Goal: Information Seeking & Learning: Learn about a topic

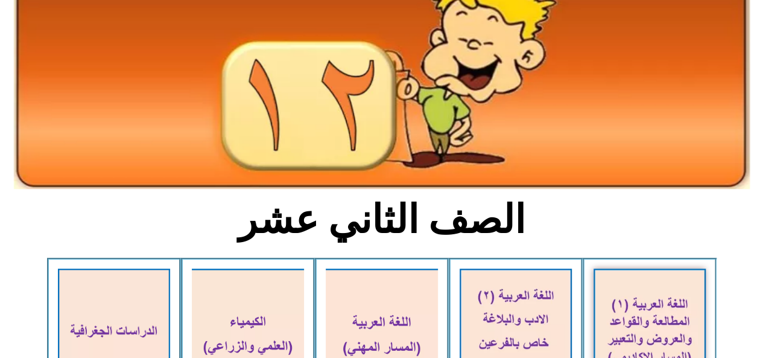
scroll to position [121, 0]
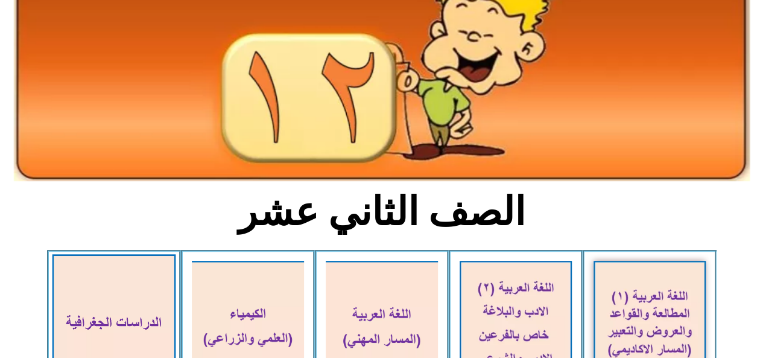
click at [106, 291] on img at bounding box center [114, 326] width 124 height 144
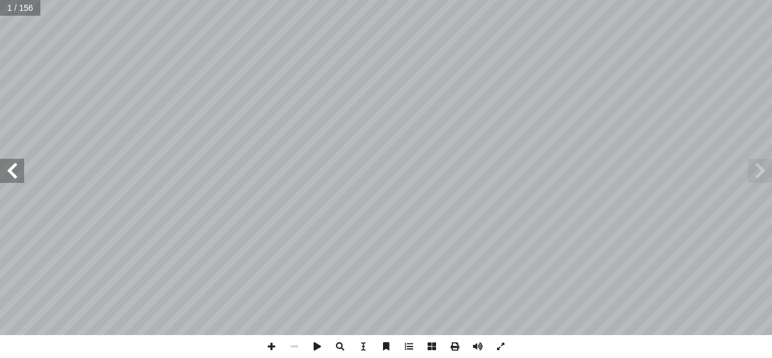
click at [7, 182] on span at bounding box center [12, 171] width 24 height 24
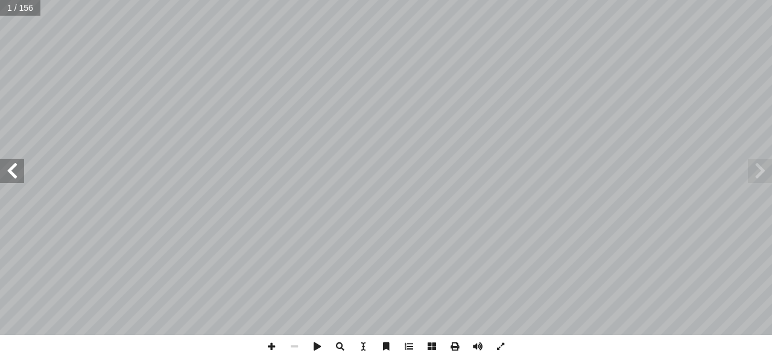
click at [7, 182] on span at bounding box center [12, 171] width 24 height 24
click at [480, 344] on span at bounding box center [477, 346] width 23 height 23
click at [766, 173] on span at bounding box center [760, 171] width 24 height 24
drag, startPoint x: 5, startPoint y: 181, endPoint x: 18, endPoint y: 170, distance: 17.5
click at [5, 181] on span at bounding box center [12, 171] width 24 height 24
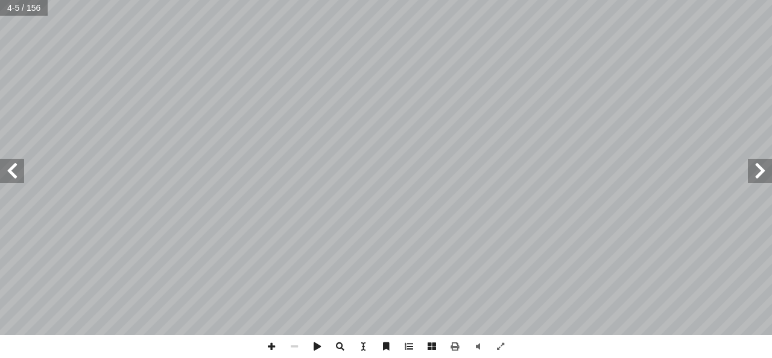
click at [13, 167] on span at bounding box center [12, 171] width 24 height 24
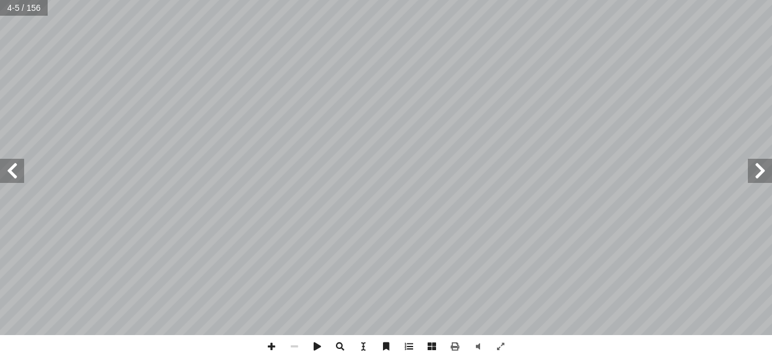
click at [13, 167] on span at bounding box center [12, 171] width 24 height 24
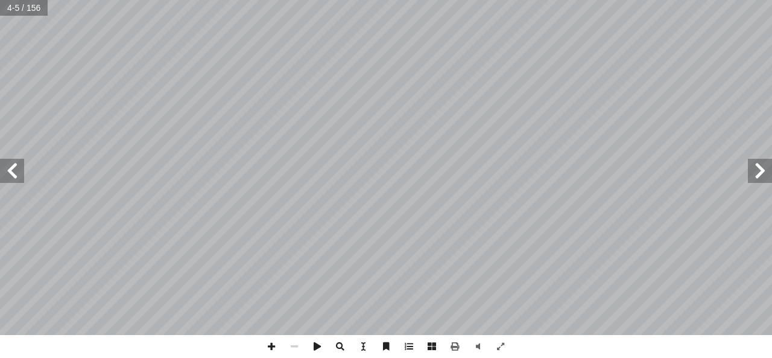
click at [13, 167] on span at bounding box center [12, 171] width 24 height 24
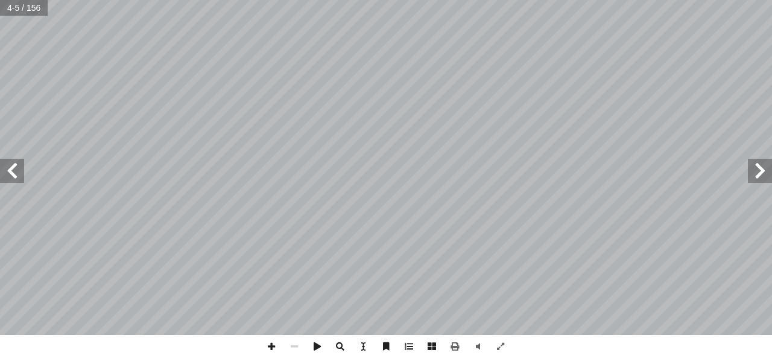
click at [13, 167] on span at bounding box center [12, 171] width 24 height 24
click at [8, 166] on span at bounding box center [12, 171] width 24 height 24
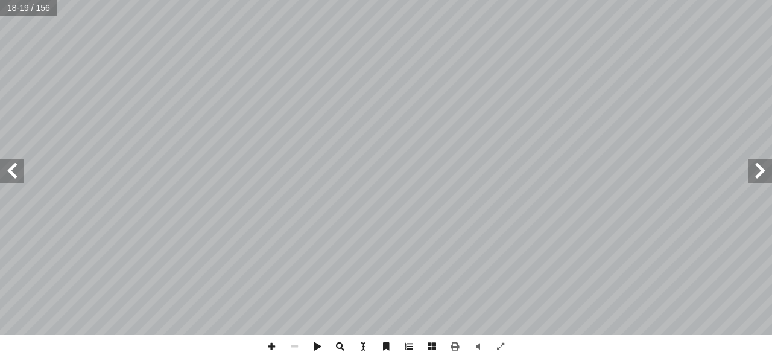
click at [8, 166] on span at bounding box center [12, 171] width 24 height 24
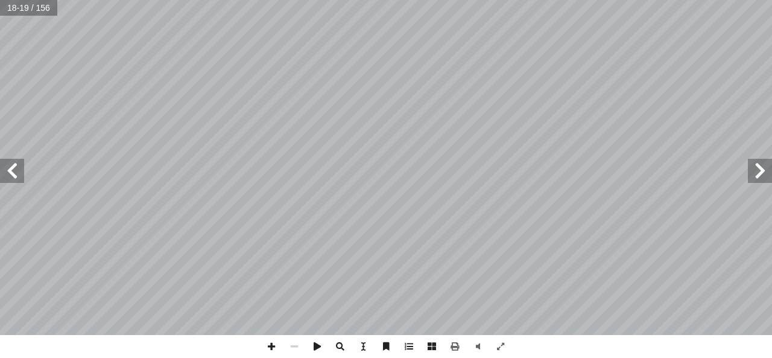
click at [8, 166] on span at bounding box center [12, 171] width 24 height 24
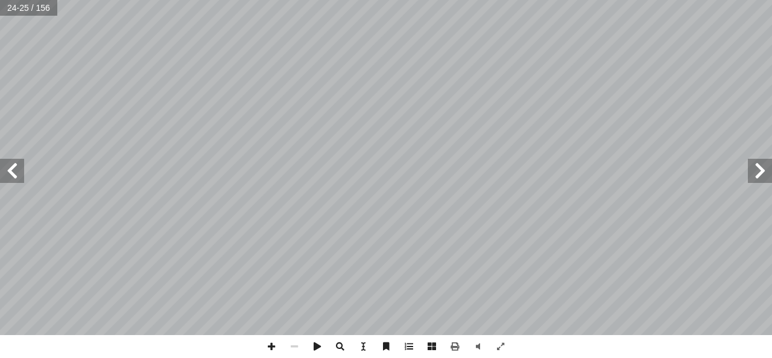
click at [8, 166] on span at bounding box center [12, 171] width 24 height 24
click at [757, 169] on span at bounding box center [760, 171] width 24 height 24
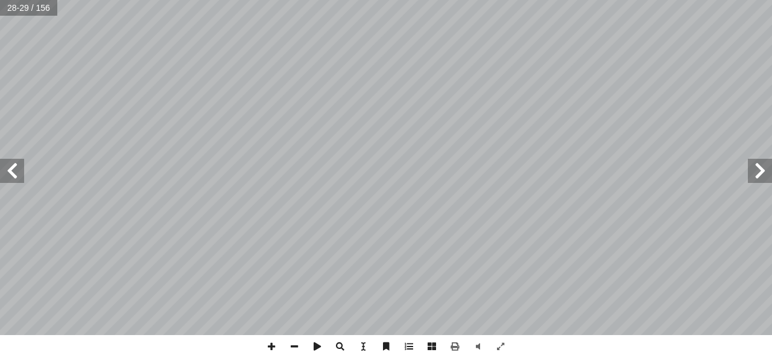
click at [4, 165] on span at bounding box center [12, 171] width 24 height 24
click at [451, 0] on html "الصفحة الرئيسية الصف الأول الصف الثاني الصف الثالث الصف الرابع الصف الخامس الصف…" at bounding box center [386, 55] width 772 height 110
click at [380, 0] on html "الصفحة الرئيسية الصف الأول الصف الثاني الصف الثالث الصف الرابع الصف الخامس الصف…" at bounding box center [386, 55] width 772 height 110
click at [526, 0] on html "الصفحة الرئيسية الصف الأول الصف الثاني الصف الثالث الصف الرابع الصف الخامس الصف…" at bounding box center [386, 55] width 772 height 110
click at [512, 0] on html "الصفحة الرئيسية الصف الأول الصف الثاني الصف الثالث الصف الرابع الصف الخامس الصف…" at bounding box center [386, 55] width 772 height 110
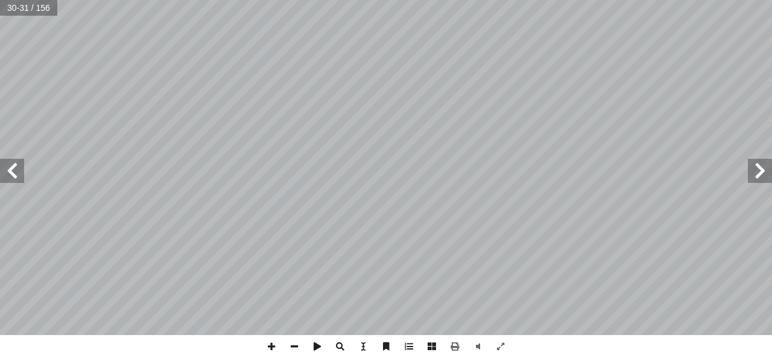
click at [11, 171] on span at bounding box center [12, 171] width 24 height 24
